Goal: Obtain resource: Obtain resource

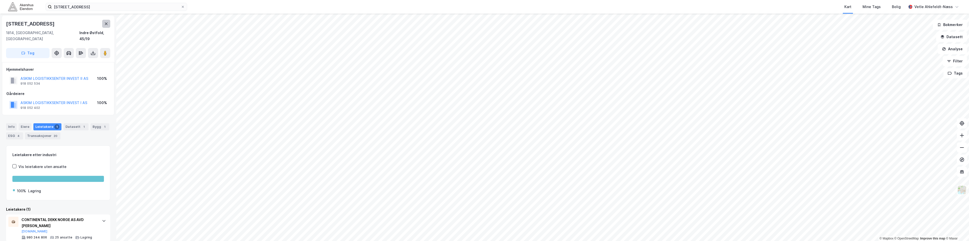
click at [107, 25] on icon at bounding box center [106, 24] width 4 height 4
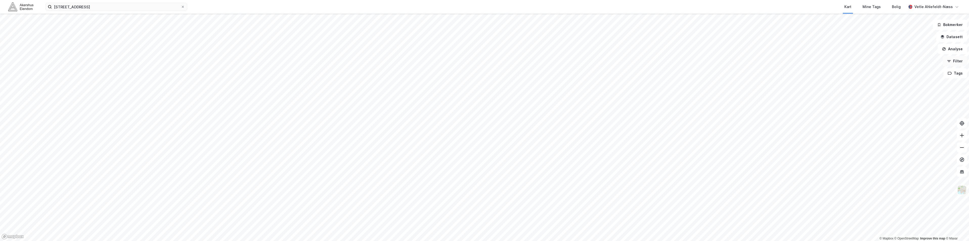
click at [961, 64] on button "Filter" at bounding box center [955, 61] width 24 height 10
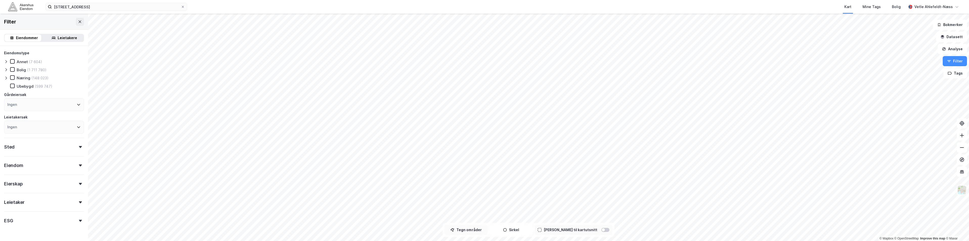
click at [481, 229] on button "Tegn områder" at bounding box center [466, 230] width 43 height 10
click at [513, 241] on html "rakkestadveien 87 Kart Mine Tags [PERSON_NAME] Ahlefeldt-Næss 87,43k㎡ 1 5 895,3…" at bounding box center [484, 120] width 969 height 241
click at [568, 224] on div "138,317k㎡ 1 5 895,3m 4 136,1m 2 383m 3 099,1m 6 889,5m 8 726,2m 8 183,5m 3 550,…" at bounding box center [484, 128] width 969 height 228
click at [531, 177] on div "610m" at bounding box center [530, 178] width 11 height 15
click at [530, 14] on div "372,417k㎡ 1 5 895,3m 4 136,1m 2 383m 3 099,1m 6 889,5m 8 726,2m 8 183,5m 9 802,…" at bounding box center [484, 14] width 969 height 0
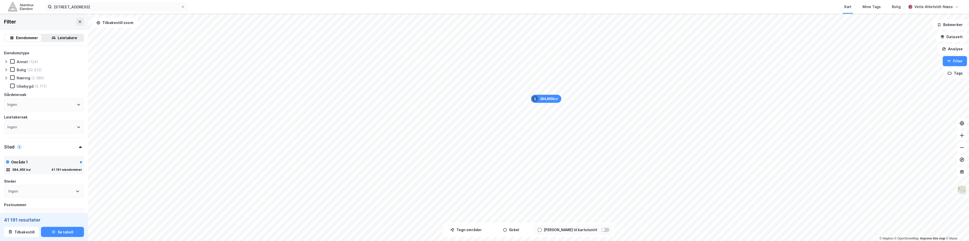
click at [71, 39] on div "Leietakere" at bounding box center [67, 38] width 19 height 6
click at [38, 149] on div "Eiendom" at bounding box center [44, 142] width 80 height 14
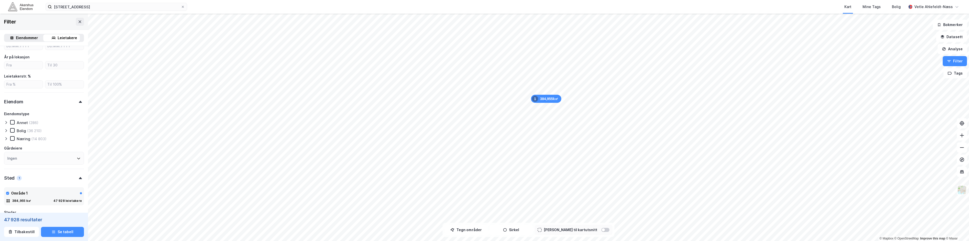
scroll to position [152, 0]
click at [5, 131] on icon at bounding box center [6, 130] width 4 height 4
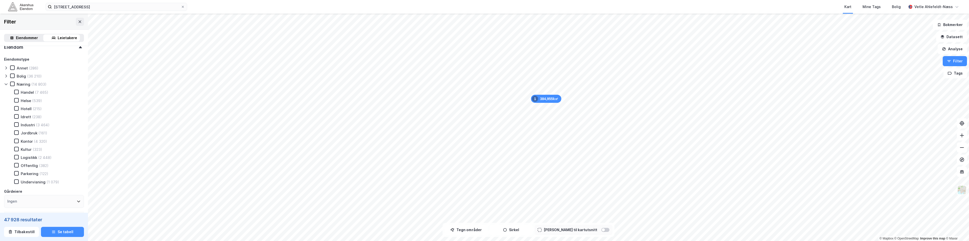
scroll to position [202, 0]
click at [26, 151] on div "Logistikk" at bounding box center [29, 153] width 16 height 5
click at [19, 120] on div "Industri (3 464)" at bounding box center [28, 120] width 41 height 5
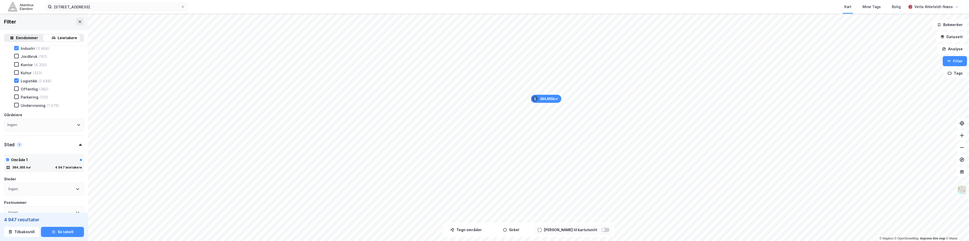
scroll to position [278, 0]
click at [49, 126] on div "Ingen" at bounding box center [44, 121] width 80 height 13
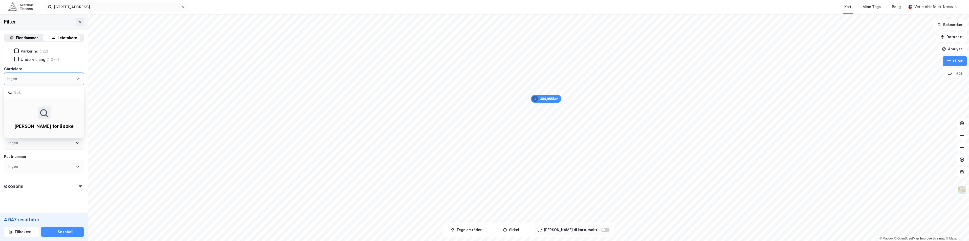
scroll to position [329, 0]
click at [71, 75] on div "Ingen" at bounding box center [44, 70] width 80 height 13
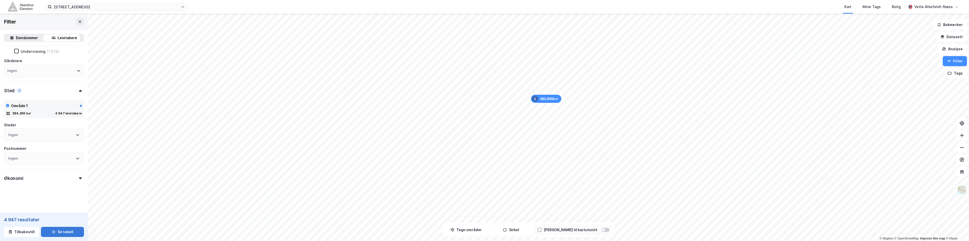
click at [65, 234] on button "Se tabell" at bounding box center [62, 232] width 43 height 10
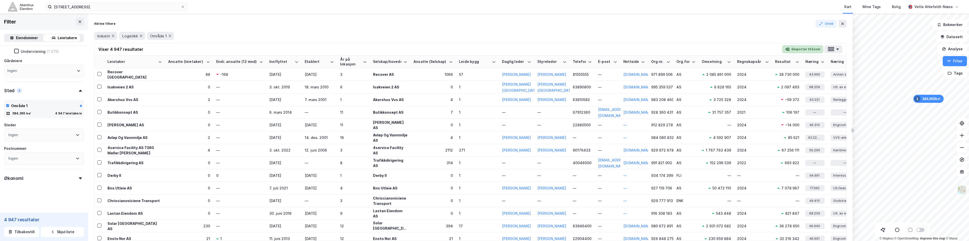
click at [795, 50] on button "Eksporter til Excel" at bounding box center [802, 49] width 41 height 8
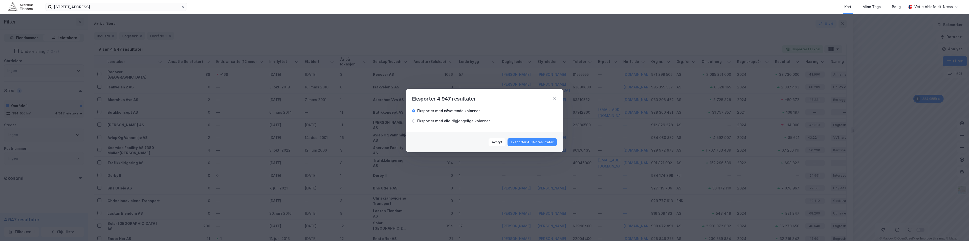
click at [448, 119] on div "Eksporter med alle tilgjengelige kolonner" at bounding box center [453, 121] width 73 height 6
click at [532, 144] on button "Eksporter 4 947 resultater" at bounding box center [532, 142] width 49 height 8
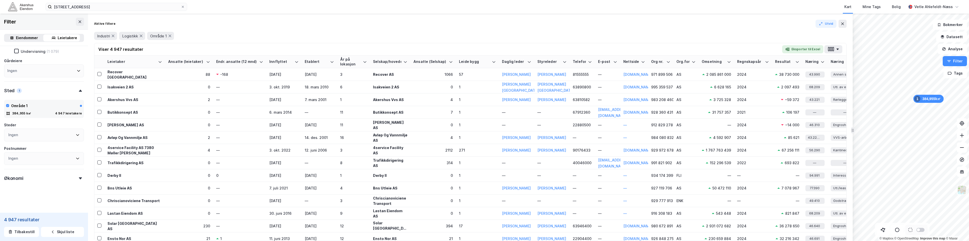
click at [16, 38] on div "Eiendommer" at bounding box center [27, 38] width 22 height 6
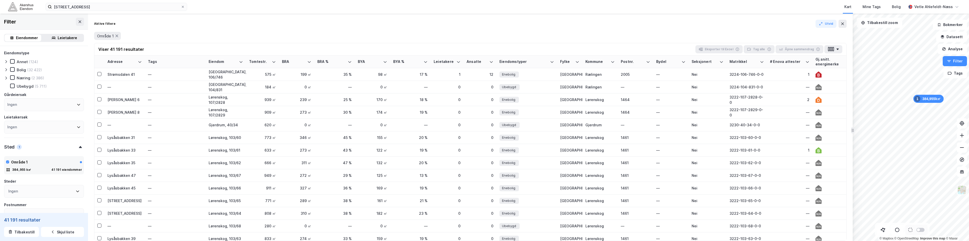
click at [7, 78] on icon at bounding box center [6, 78] width 4 height 4
click at [17, 152] on icon at bounding box center [17, 151] width 4 height 4
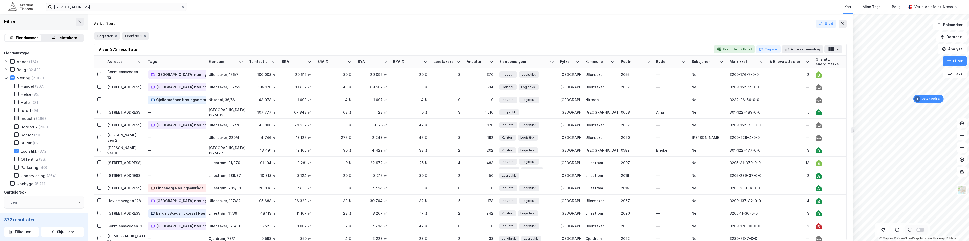
click at [18, 118] on icon at bounding box center [16, 119] width 3 height 2
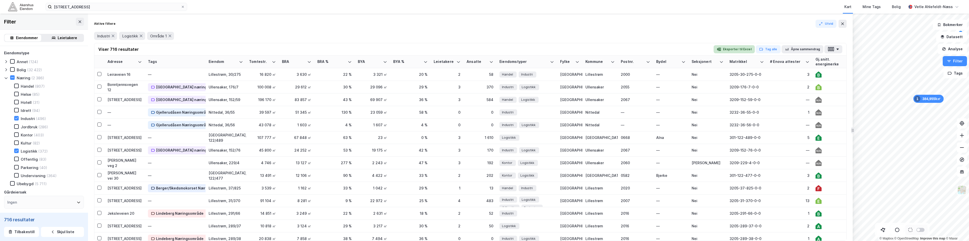
click at [749, 48] on button "Eksporter til Excel" at bounding box center [734, 49] width 41 height 8
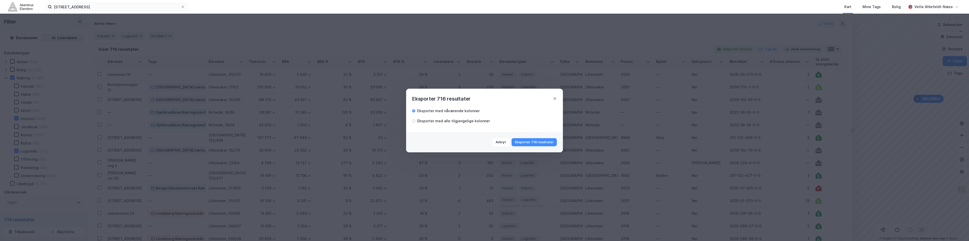
click at [442, 119] on div "Eksporter med alle tilgjengelige kolonner" at bounding box center [453, 121] width 73 height 6
click at [551, 143] on button "Eksporter 716 resultater" at bounding box center [534, 142] width 45 height 8
